Goal: Task Accomplishment & Management: Use online tool/utility

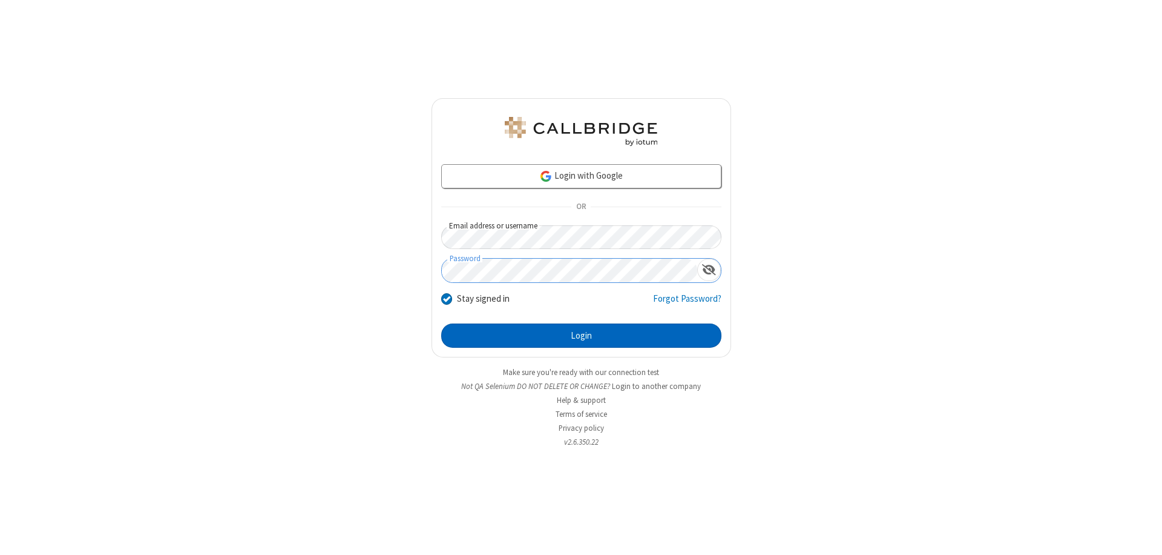
click at [581, 335] on button "Login" at bounding box center [581, 335] width 280 height 24
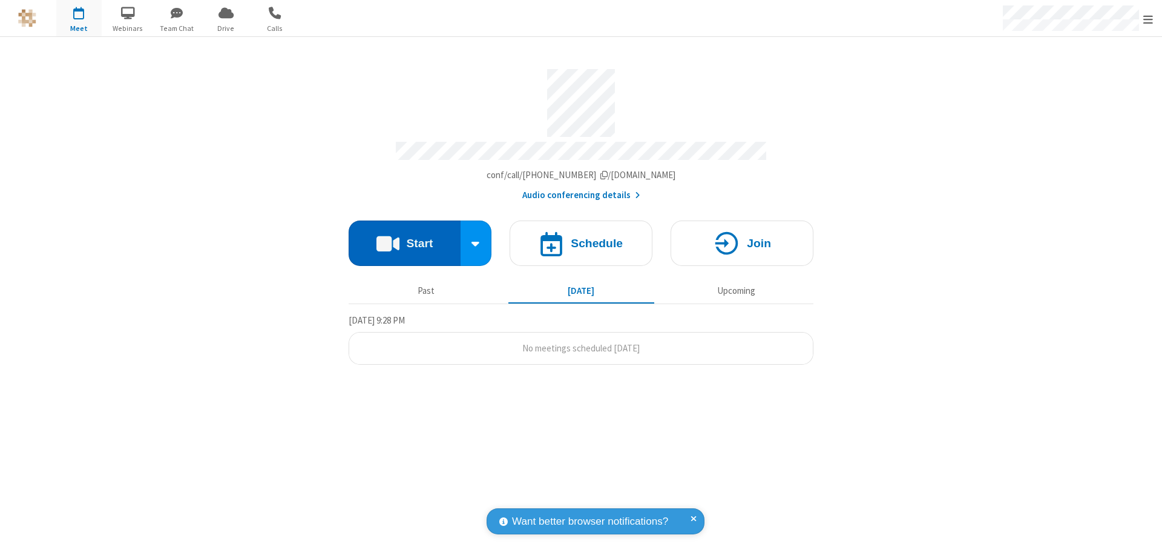
click at [404, 237] on button "Start" at bounding box center [405, 242] width 112 height 45
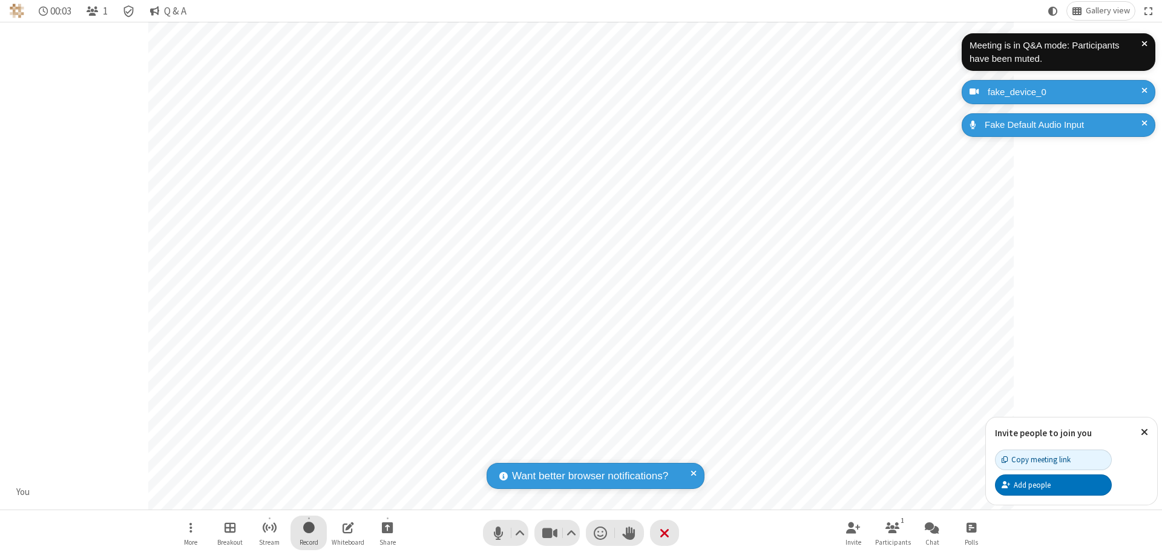
click at [309, 532] on span "Start recording" at bounding box center [309, 526] width 12 height 15
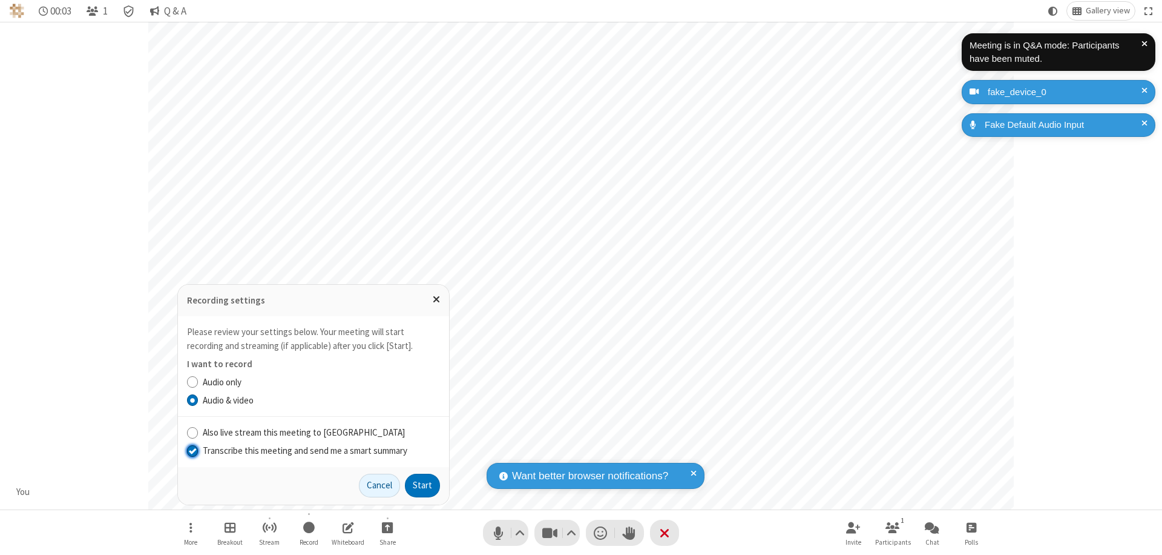
click at [192, 450] on input "Transcribe this meeting and send me a smart summary" at bounding box center [193, 450] width 12 height 13
click at [423, 485] on button "Start" at bounding box center [422, 485] width 35 height 24
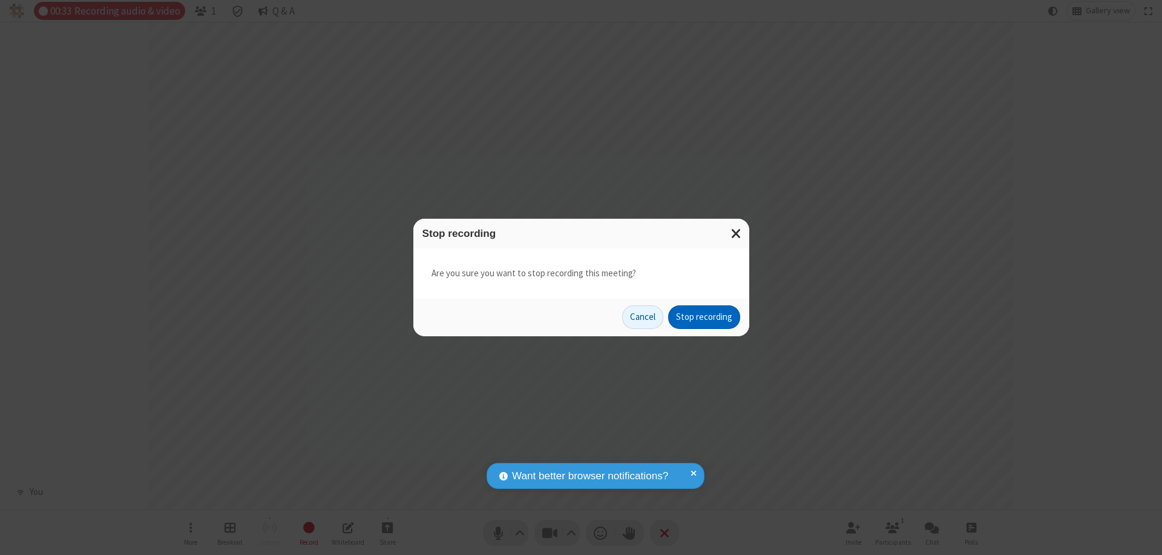
click at [704, 317] on button "Stop recording" at bounding box center [704, 317] width 72 height 24
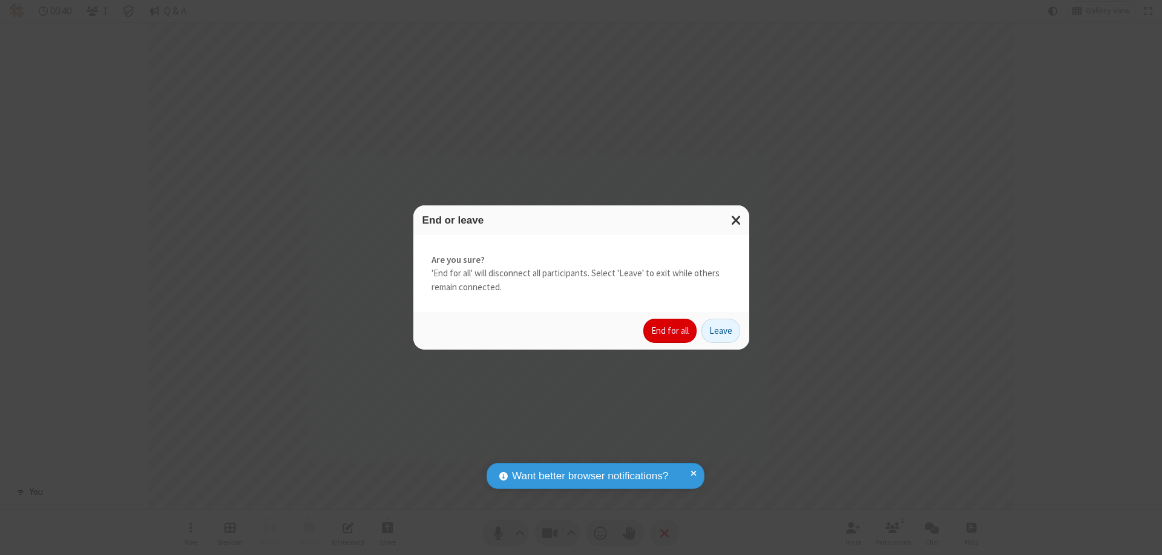
click at [671, 331] on button "End for all" at bounding box center [670, 330] width 53 height 24
